Goal: Check status: Check status

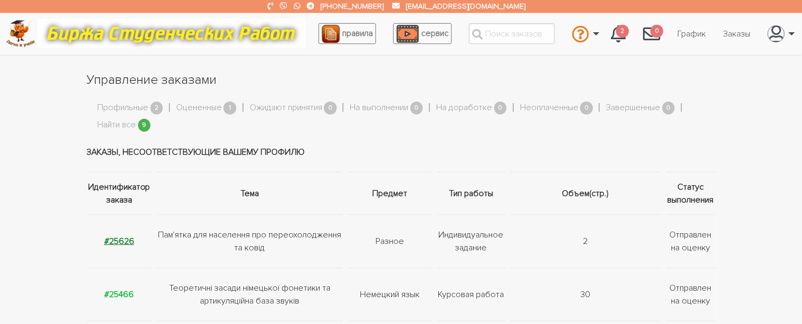
click at [120, 240] on strong "#25626" at bounding box center [119, 241] width 30 height 11
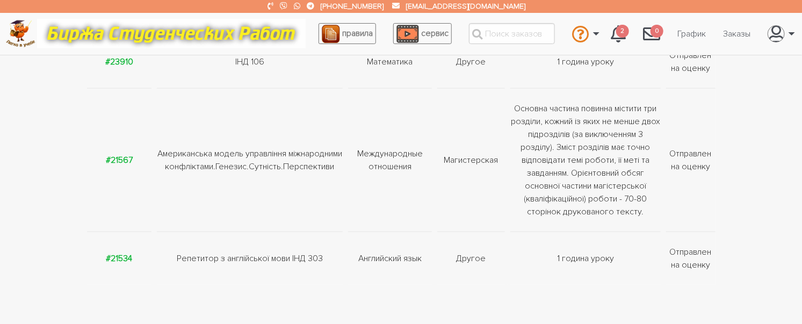
scroll to position [645, 0]
